Goal: Check status

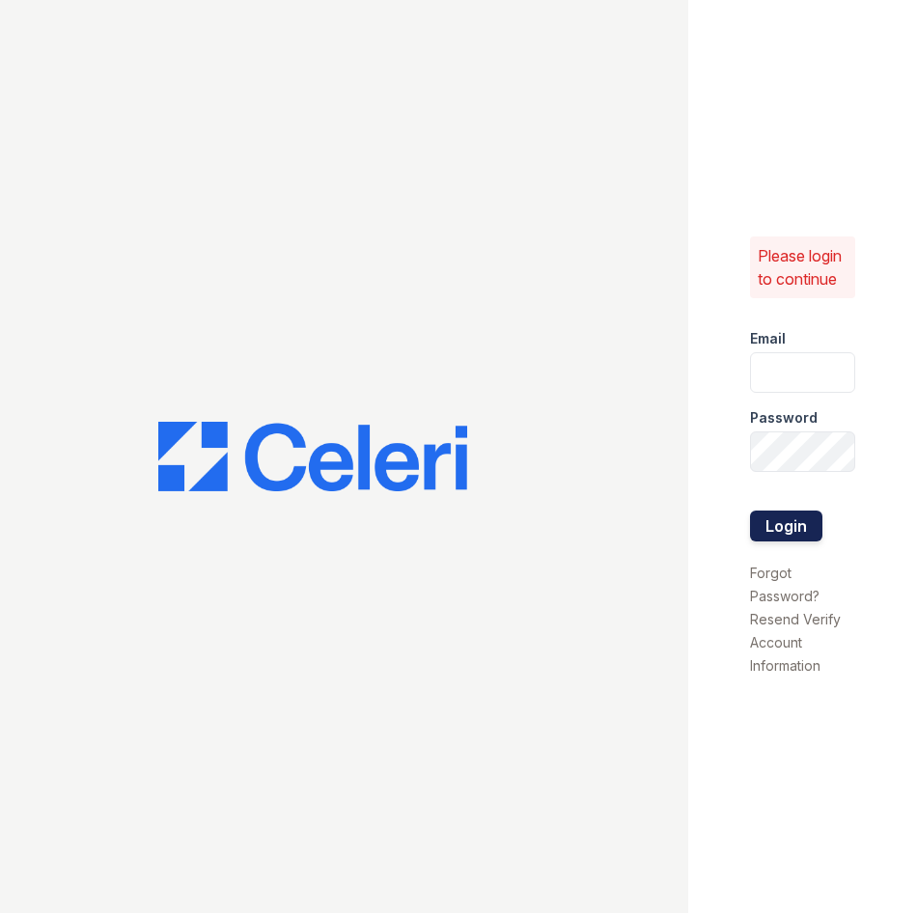
type input "[EMAIL_ADDRESS][DOMAIN_NAME]"
click at [767, 526] on button "Login" at bounding box center [786, 526] width 72 height 31
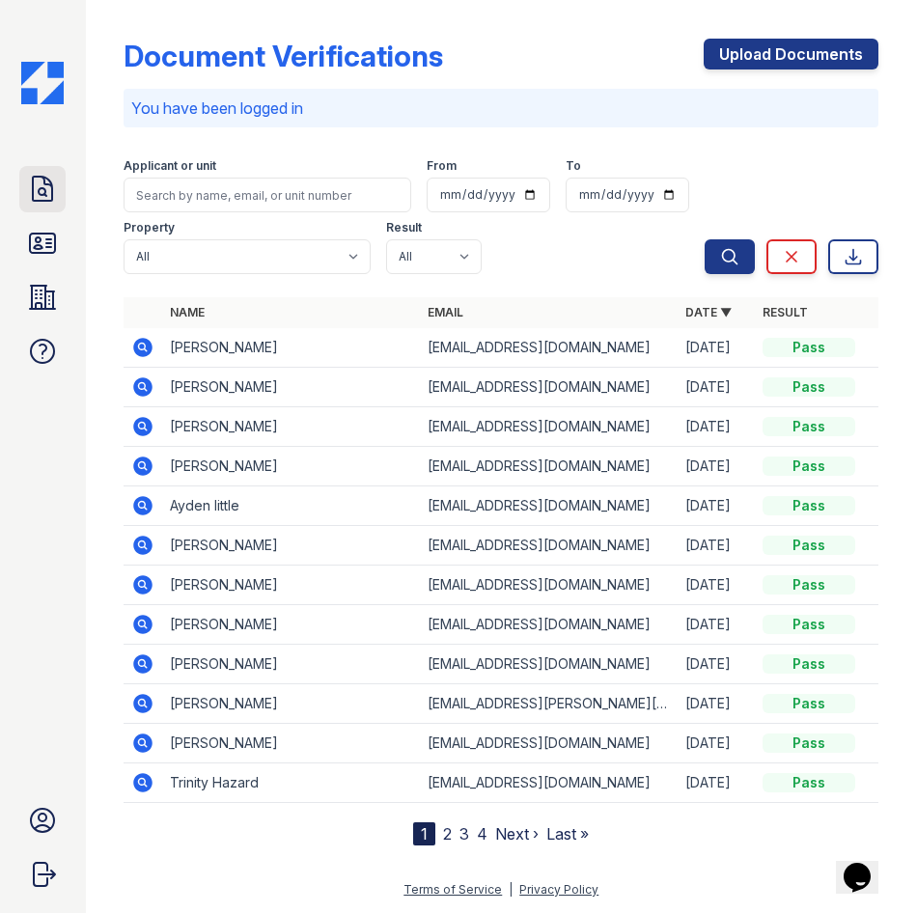
drag, startPoint x: 56, startPoint y: 191, endPoint x: 60, endPoint y: 207, distance: 15.9
click at [55, 191] on icon at bounding box center [42, 189] width 31 height 31
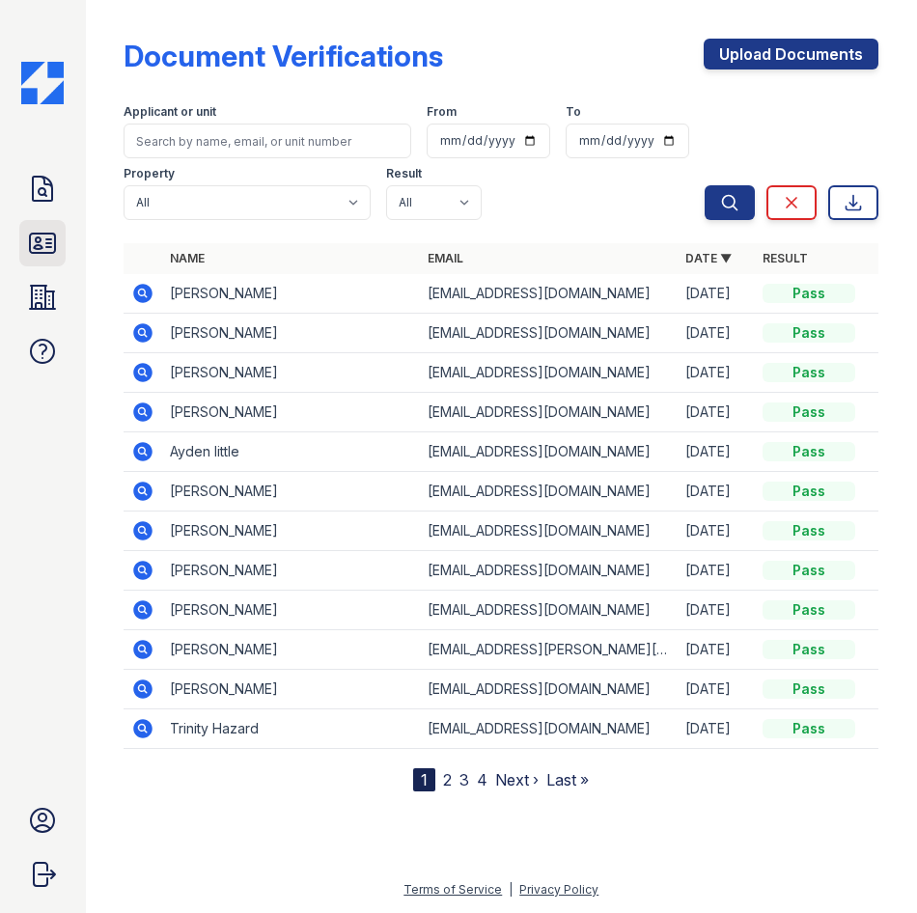
click at [64, 233] on link "ID Verifications" at bounding box center [42, 243] width 46 height 46
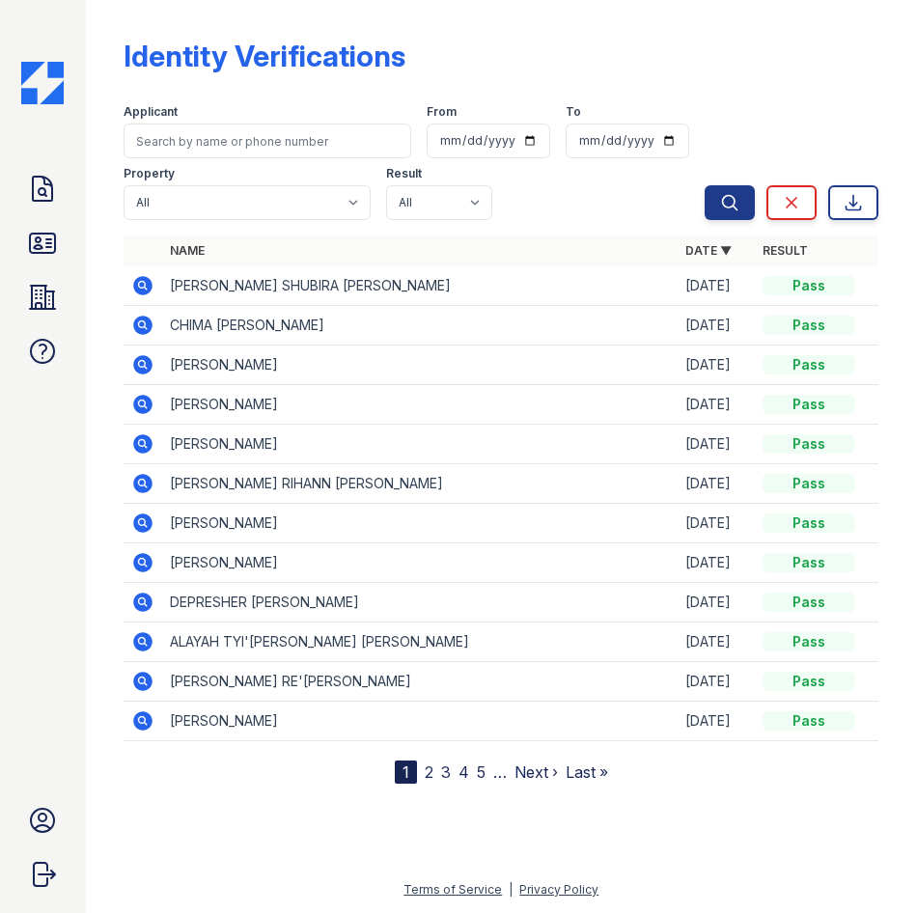
click at [179, 287] on td "ANGELINA SHUBIRA MUSHALA-UKACHUKWU" at bounding box center [420, 286] width 516 height 40
drag, startPoint x: 771, startPoint y: 290, endPoint x: 670, endPoint y: 292, distance: 101.4
click at [770, 290] on div "Pass" at bounding box center [809, 285] width 93 height 19
click at [152, 281] on icon at bounding box center [142, 285] width 23 height 23
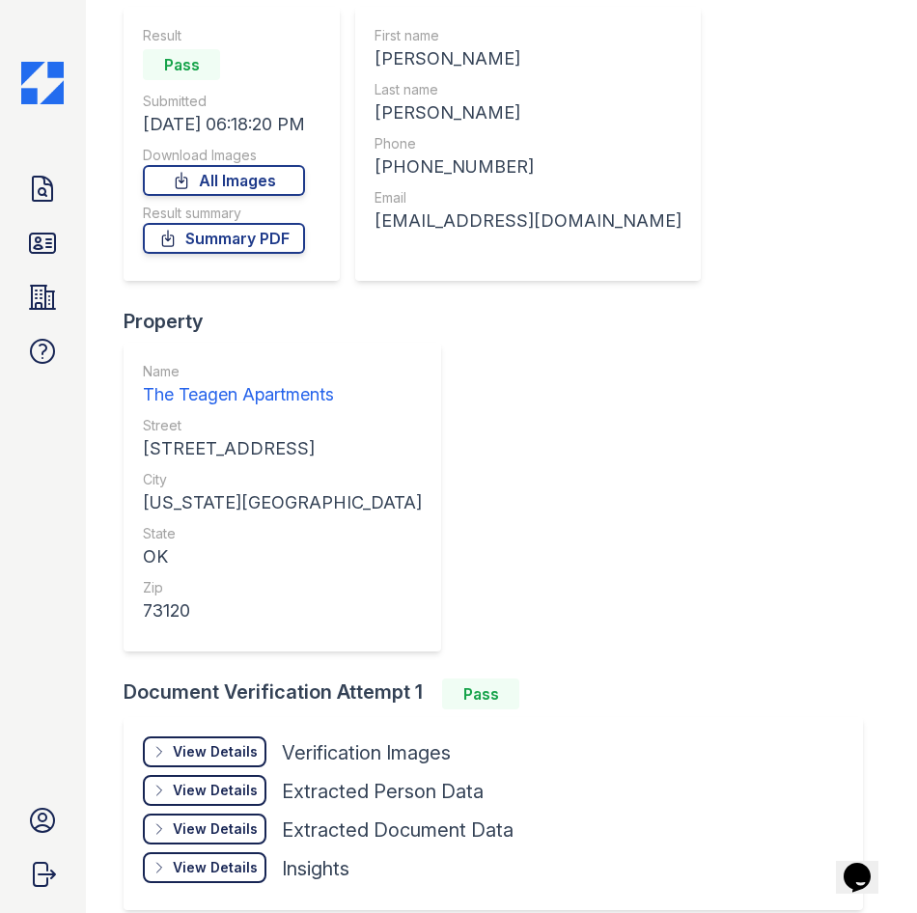
scroll to position [193, 0]
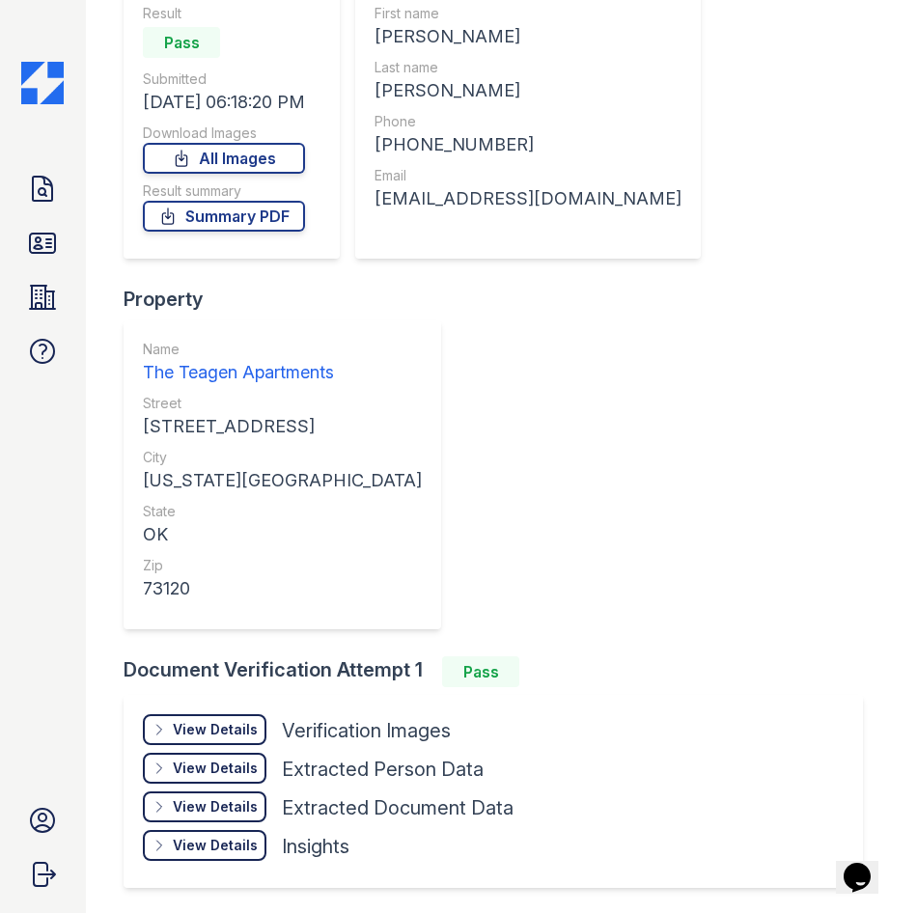
click at [198, 714] on div "View Details Details" at bounding box center [205, 729] width 124 height 31
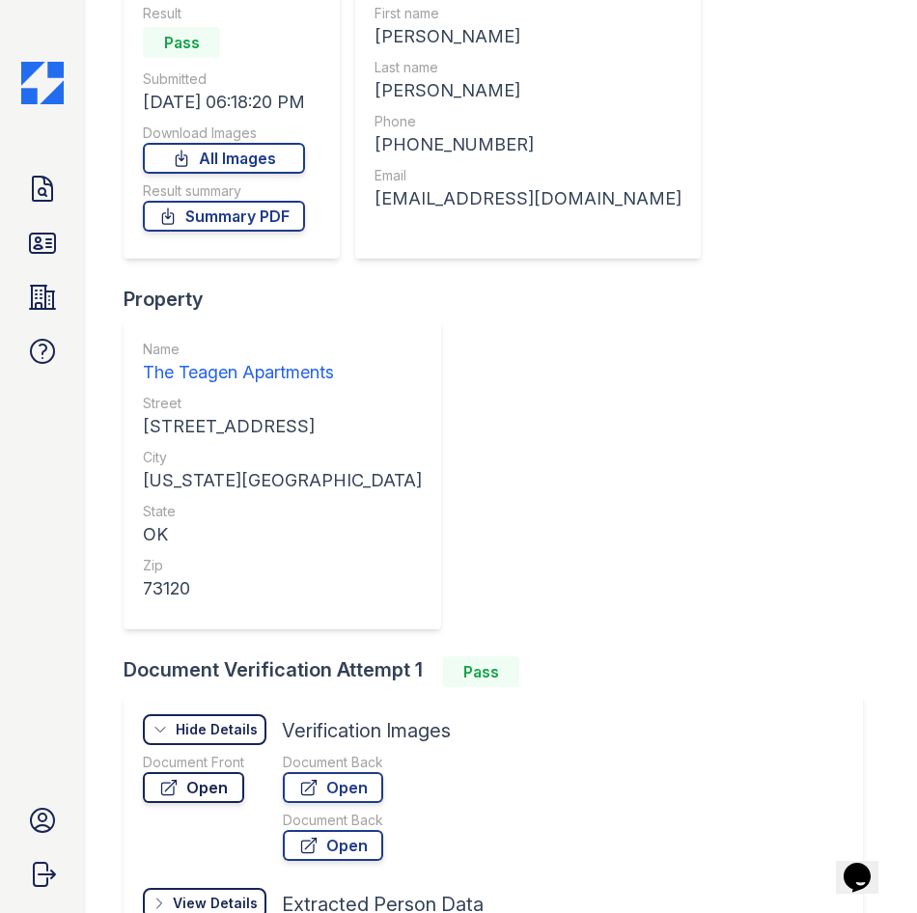
drag, startPoint x: 166, startPoint y: 806, endPoint x: 173, endPoint y: 797, distance: 11.0
click at [168, 805] on div "Document Front Open" at bounding box center [193, 811] width 101 height 116
click at [175, 795] on icon at bounding box center [169, 788] width 14 height 14
